Goal: Find specific page/section: Find specific page/section

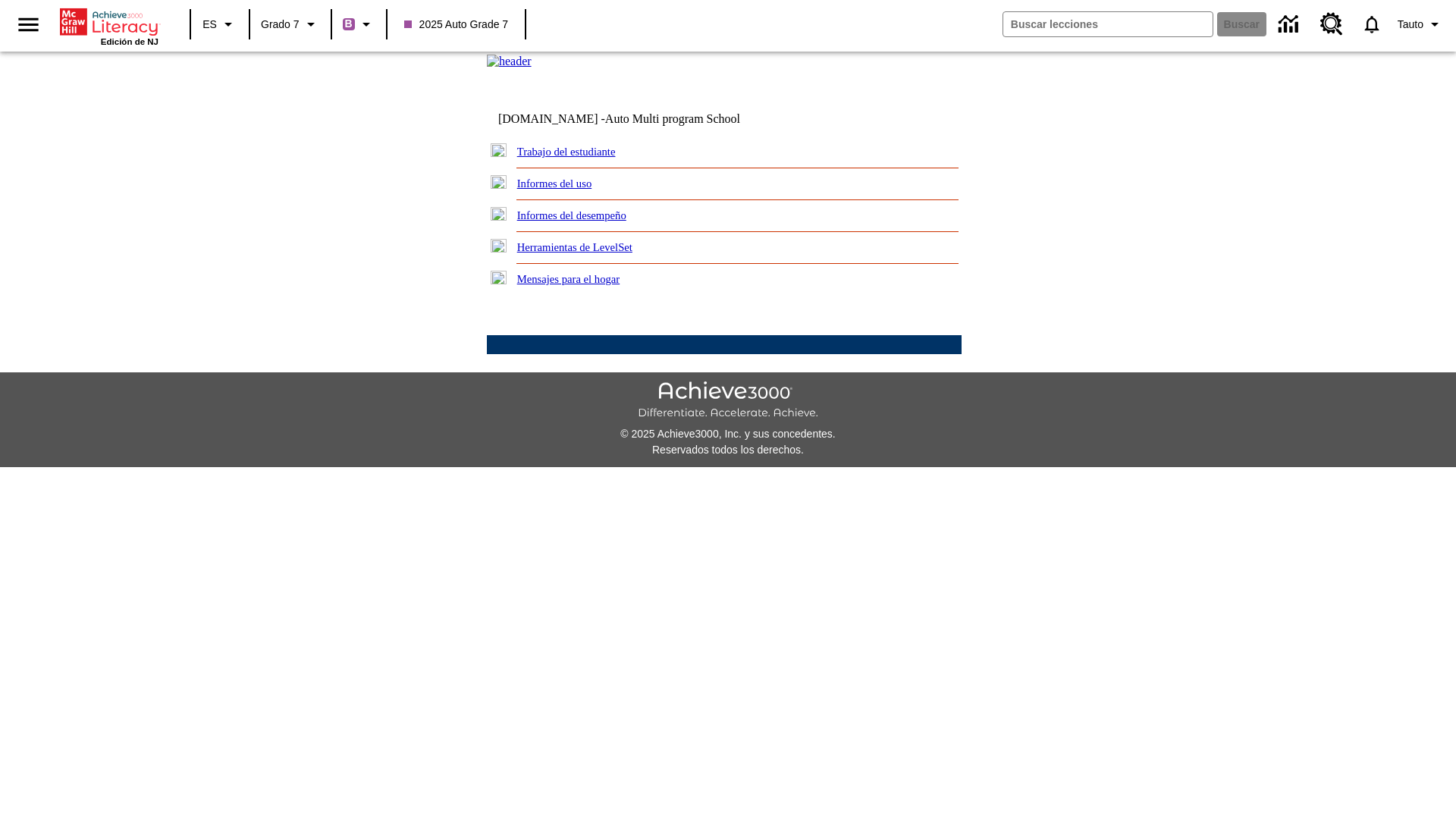
click at [584, 158] on link "Trabajo del estudiante" at bounding box center [566, 151] width 99 height 12
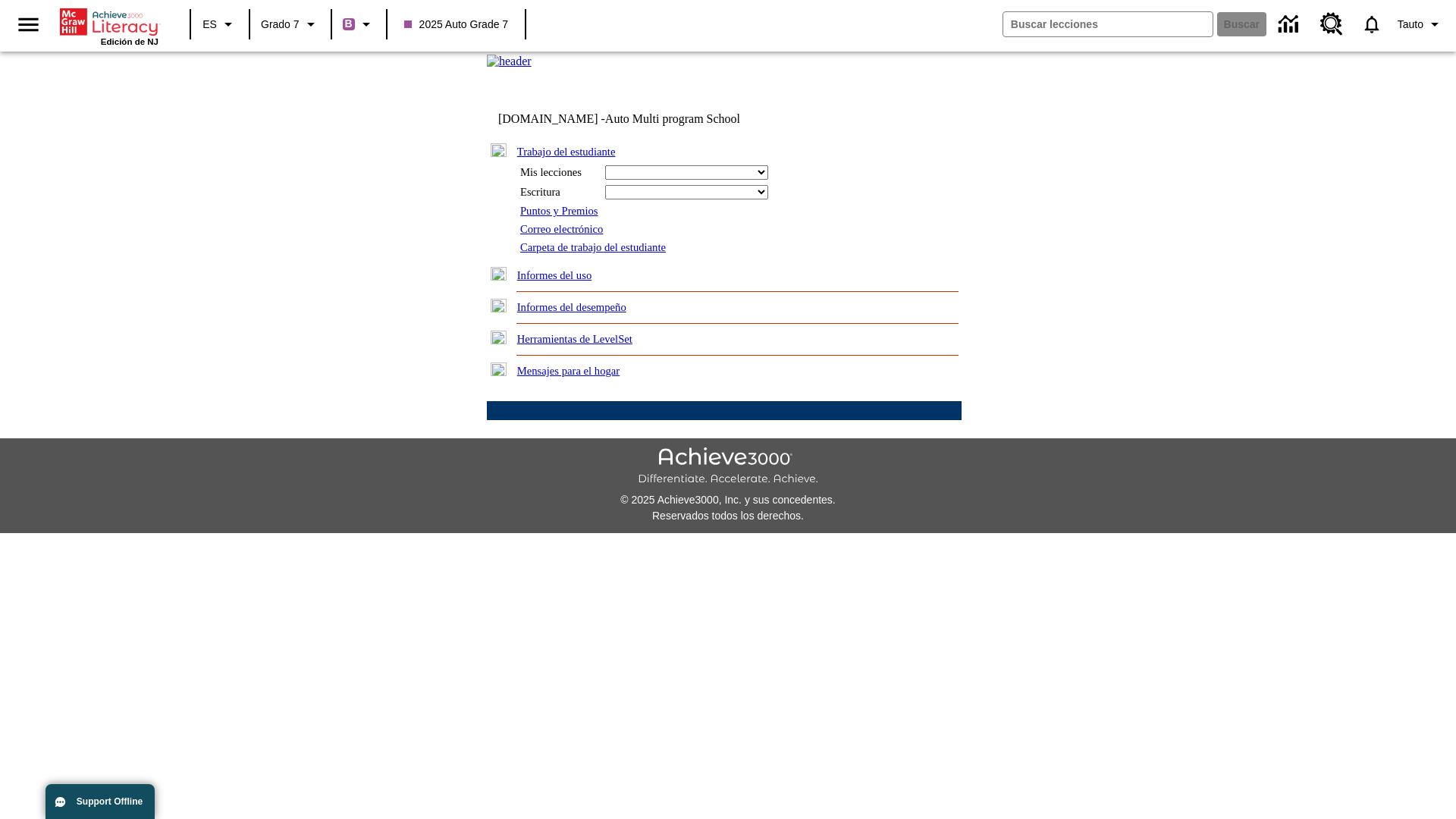
click at [567, 235] on link "Correo electrónico" at bounding box center [561, 228] width 82 height 12
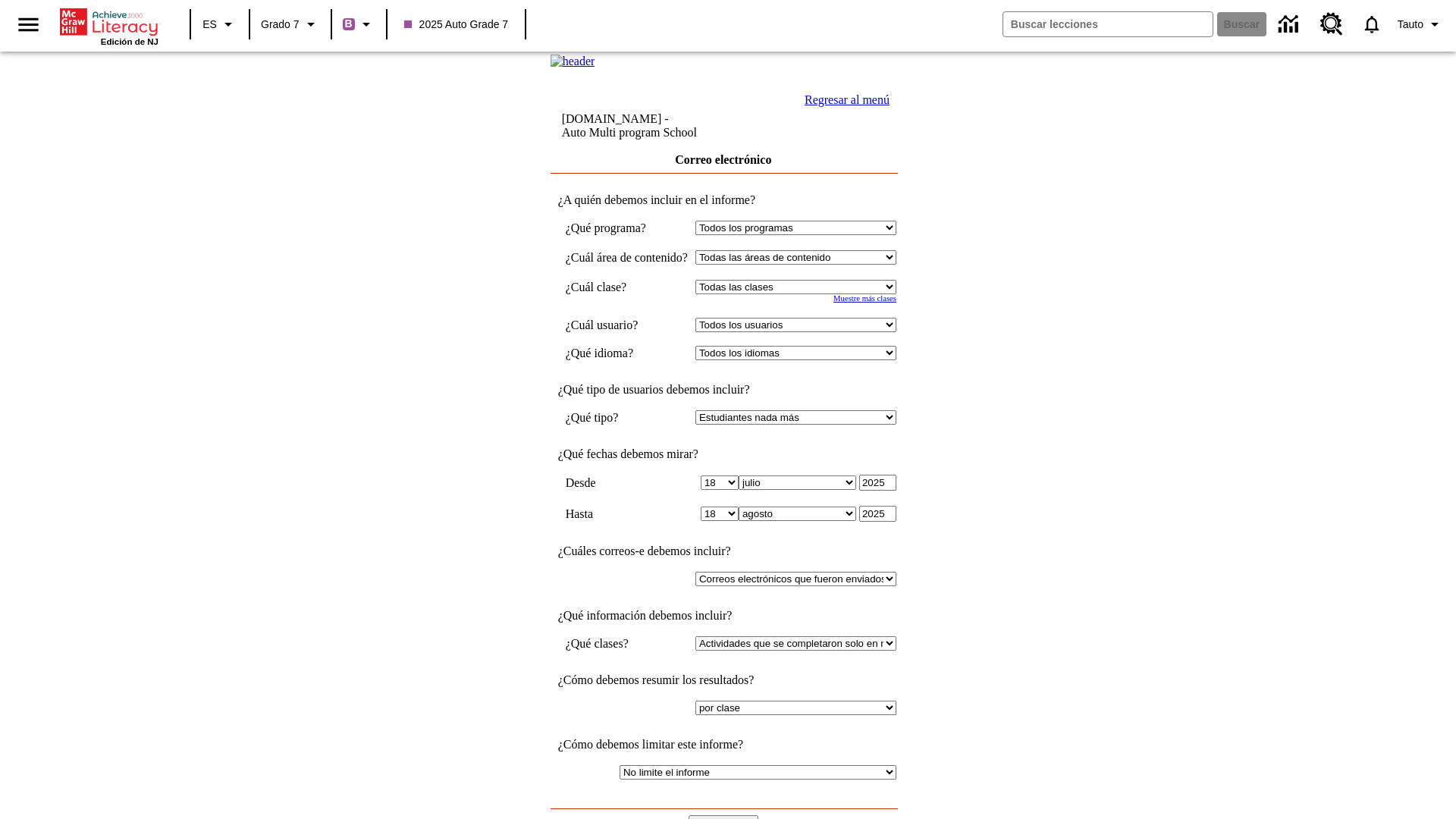
click at [725, 815] on input "Ver Informe" at bounding box center [723, 823] width 70 height 16
